Goal: Entertainment & Leisure: Consume media (video, audio)

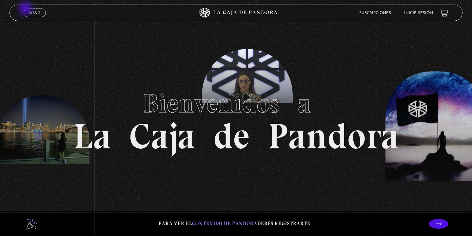
click at [26, 9] on link "Menu Cerrar" at bounding box center [35, 13] width 22 height 9
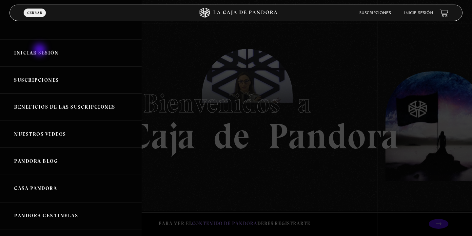
click at [40, 50] on link "Iniciar Sesión" at bounding box center [71, 52] width 142 height 27
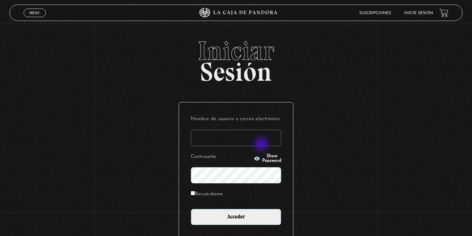
click at [261, 141] on input "Nombre de usuario o correo electrónico" at bounding box center [236, 137] width 90 height 16
click at [225, 135] on input "Nombre de usuario o correo electrónico" at bounding box center [236, 137] width 90 height 16
paste input "ale.m17@live.com"
type input "ale.m17@live.com"
click at [195, 195] on label "Recuérdame" at bounding box center [207, 194] width 32 height 10
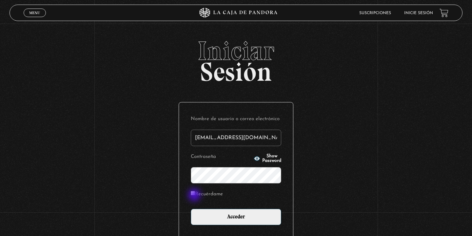
click at [195, 195] on input "Recuérdame" at bounding box center [193, 193] width 4 height 4
checkbox input "true"
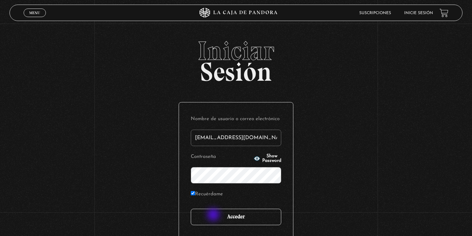
click at [214, 215] on input "Acceder" at bounding box center [236, 216] width 90 height 16
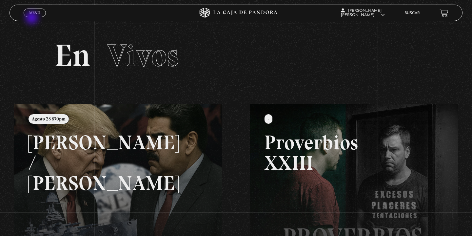
click at [32, 18] on div "Menu Cerrar" at bounding box center [95, 13] width 142 height 16
click at [34, 13] on span "Menu" at bounding box center [34, 13] width 11 height 4
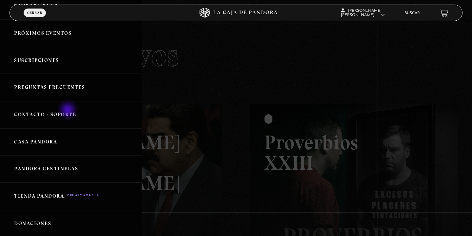
scroll to position [138, 0]
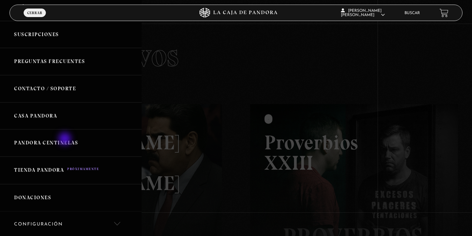
click at [66, 139] on link "Pandora Centinelas" at bounding box center [71, 142] width 142 height 27
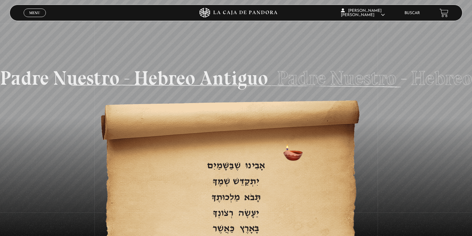
scroll to position [971, 0]
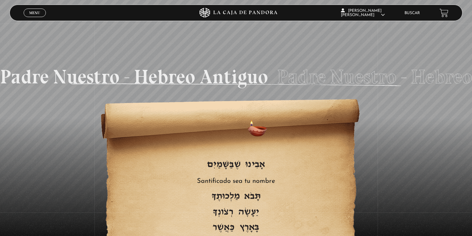
click at [251, 176] on span "Santificado sea tu nombre" at bounding box center [235, 181] width 199 height 10
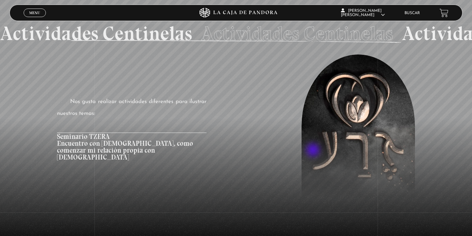
scroll to position [580, 0]
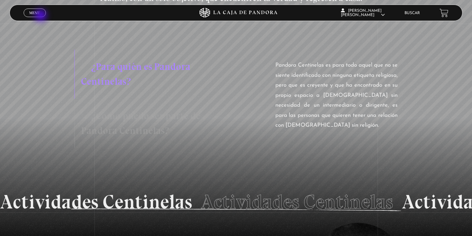
click at [41, 16] on span "Cerrar" at bounding box center [34, 18] width 15 height 5
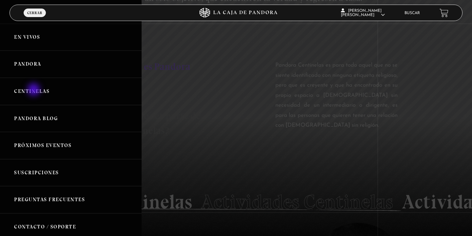
click at [34, 90] on link "Centinelas" at bounding box center [71, 91] width 142 height 27
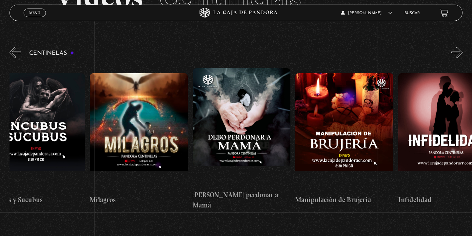
scroll to position [0, 3315]
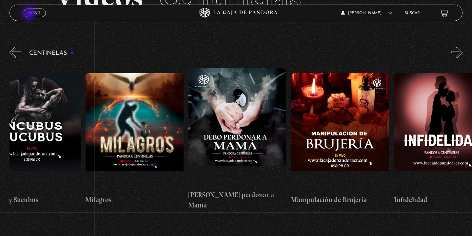
click at [33, 15] on link "Menu Cerrar" at bounding box center [35, 13] width 22 height 9
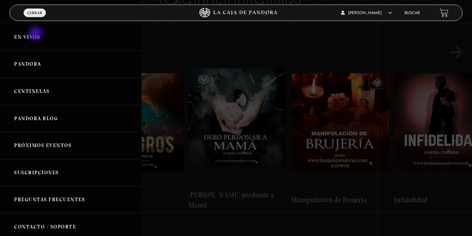
click at [35, 37] on link "En vivos" at bounding box center [71, 37] width 142 height 27
click at [35, 38] on link "En vivos" at bounding box center [71, 37] width 142 height 27
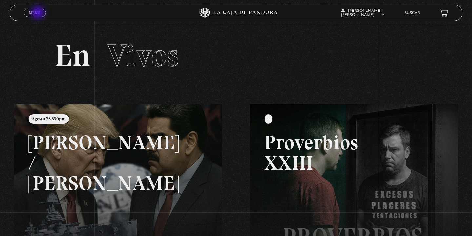
click at [39, 13] on span "Menu" at bounding box center [34, 13] width 11 height 4
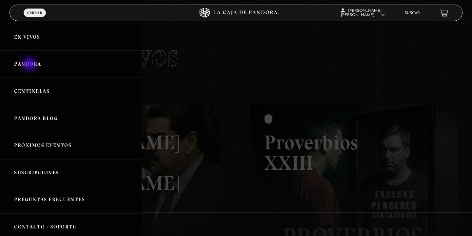
click at [30, 65] on link "Pandora" at bounding box center [71, 63] width 142 height 27
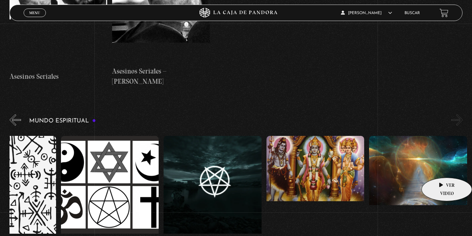
scroll to position [1914, 0]
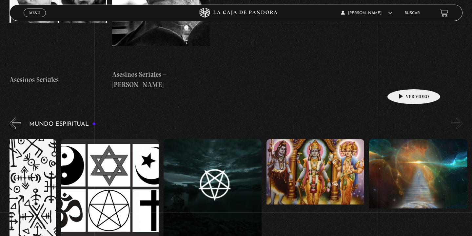
click at [403, 139] on figure at bounding box center [418, 198] width 98 height 118
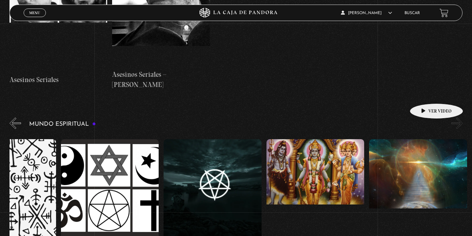
click at [426, 139] on figure at bounding box center [418, 198] width 98 height 118
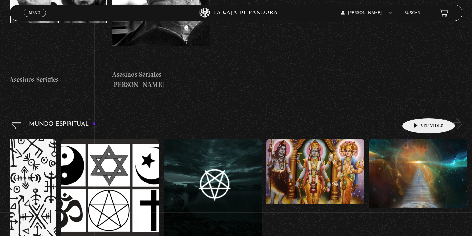
click at [418, 139] on figure at bounding box center [418, 198] width 98 height 118
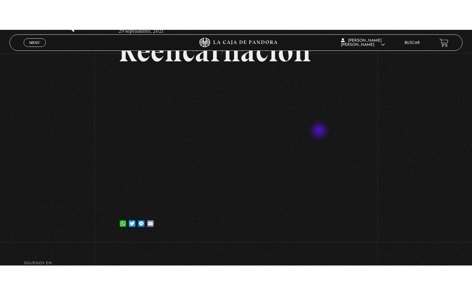
scroll to position [61, 0]
